Goal: Information Seeking & Learning: Learn about a topic

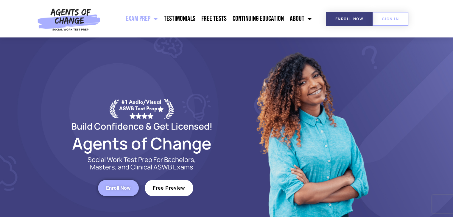
click at [182, 193] on link "Free Preview" at bounding box center [169, 188] width 49 height 16
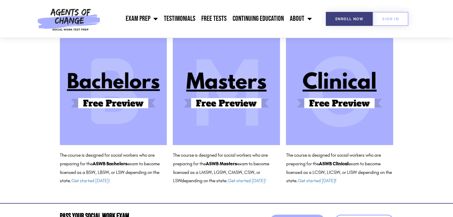
scroll to position [60, 0]
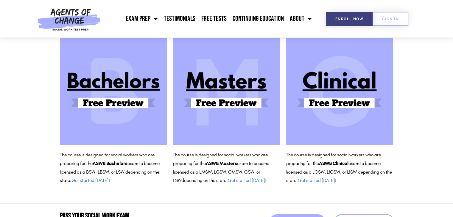
click at [109, 95] on img at bounding box center [113, 91] width 107 height 107
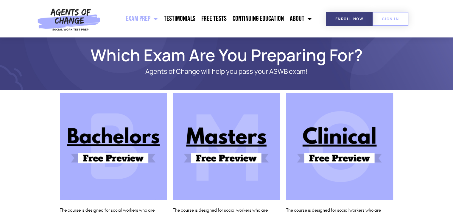
click at [150, 20] on link "Exam Prep" at bounding box center [142, 18] width 38 height 15
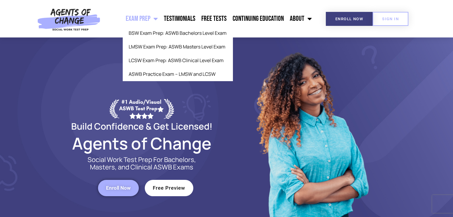
click at [158, 18] on span "Menu" at bounding box center [153, 18] width 7 height 13
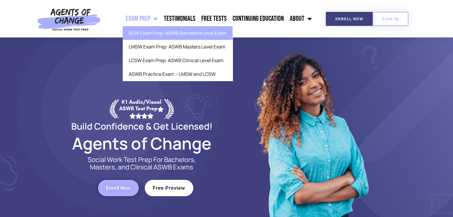
click at [158, 34] on link "BSW Exam Prep: ASWB Bachelors Level Exam" at bounding box center [178, 33] width 110 height 14
